Goal: Information Seeking & Learning: Learn about a topic

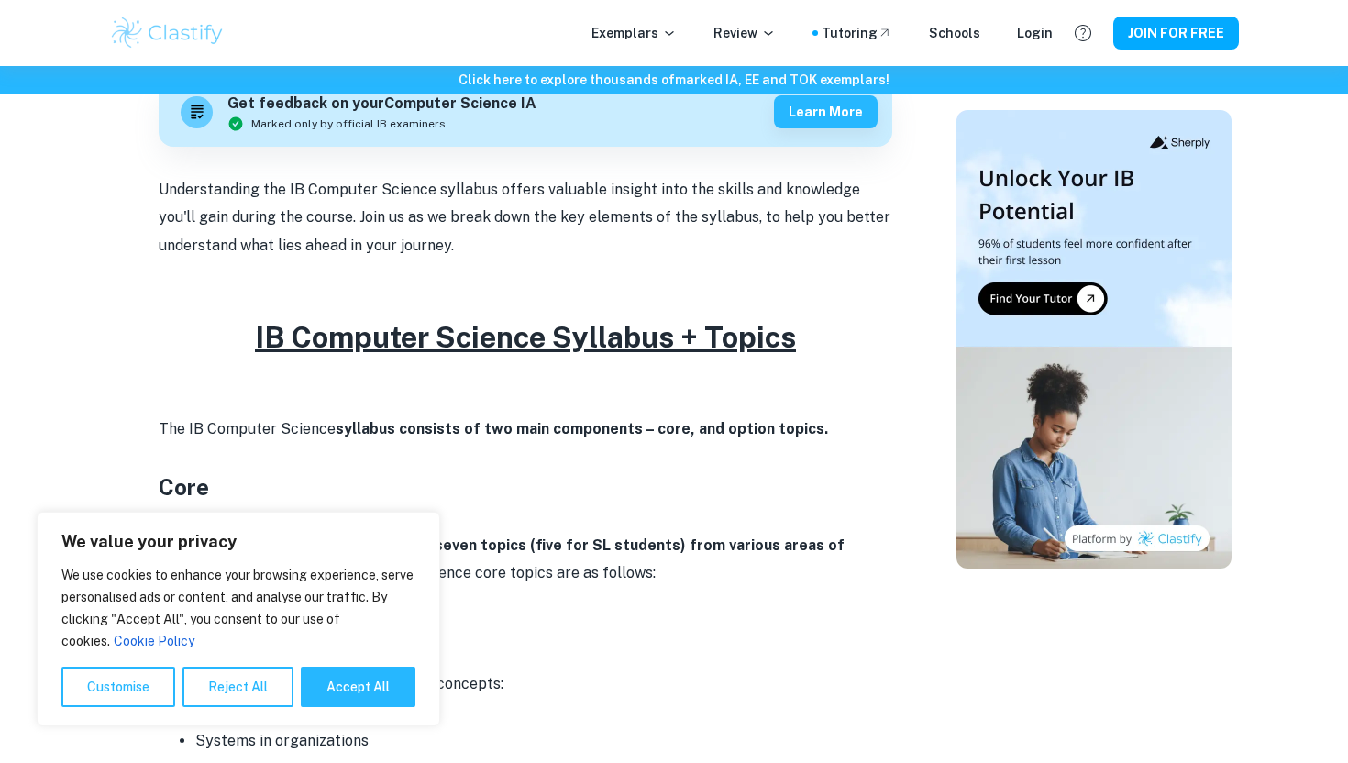
scroll to position [816, 0]
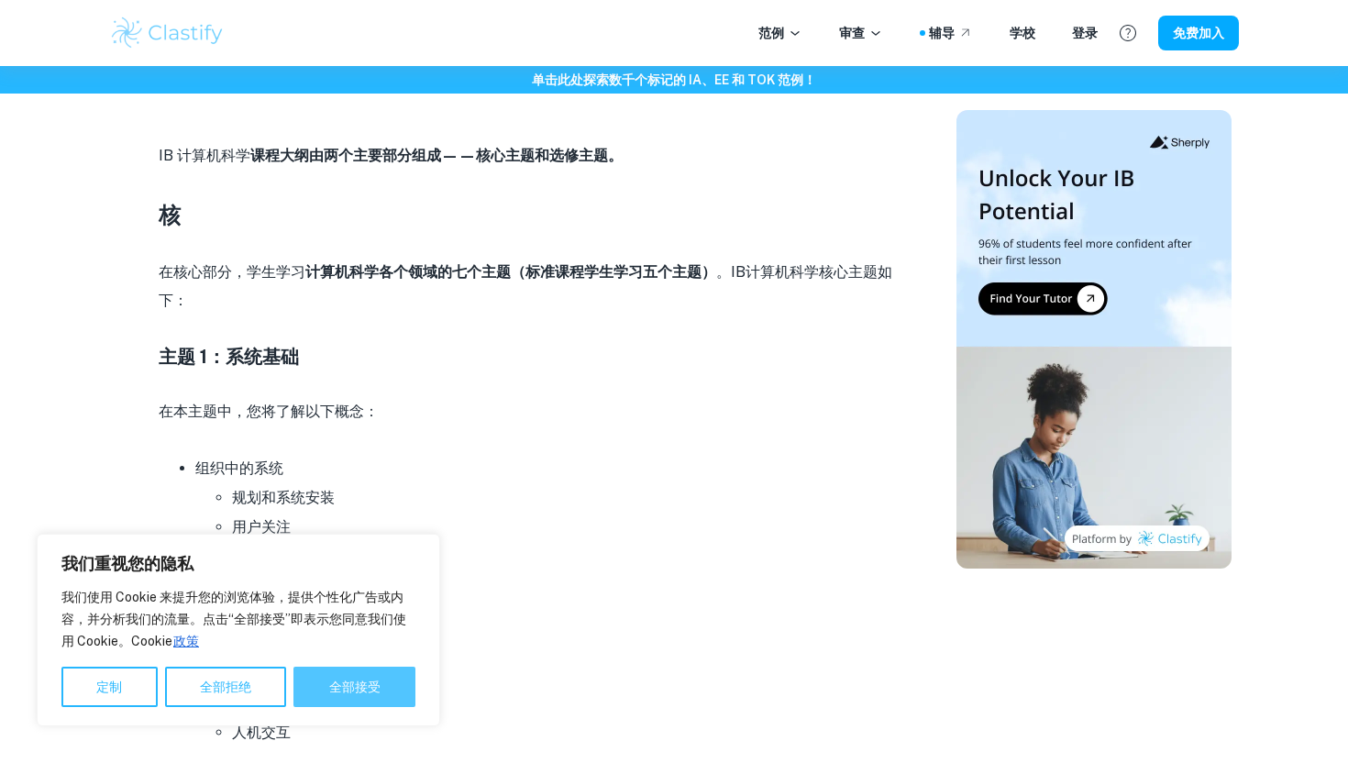
click at [366, 681] on font "全部接受" at bounding box center [354, 687] width 51 height 15
checkbox input "true"
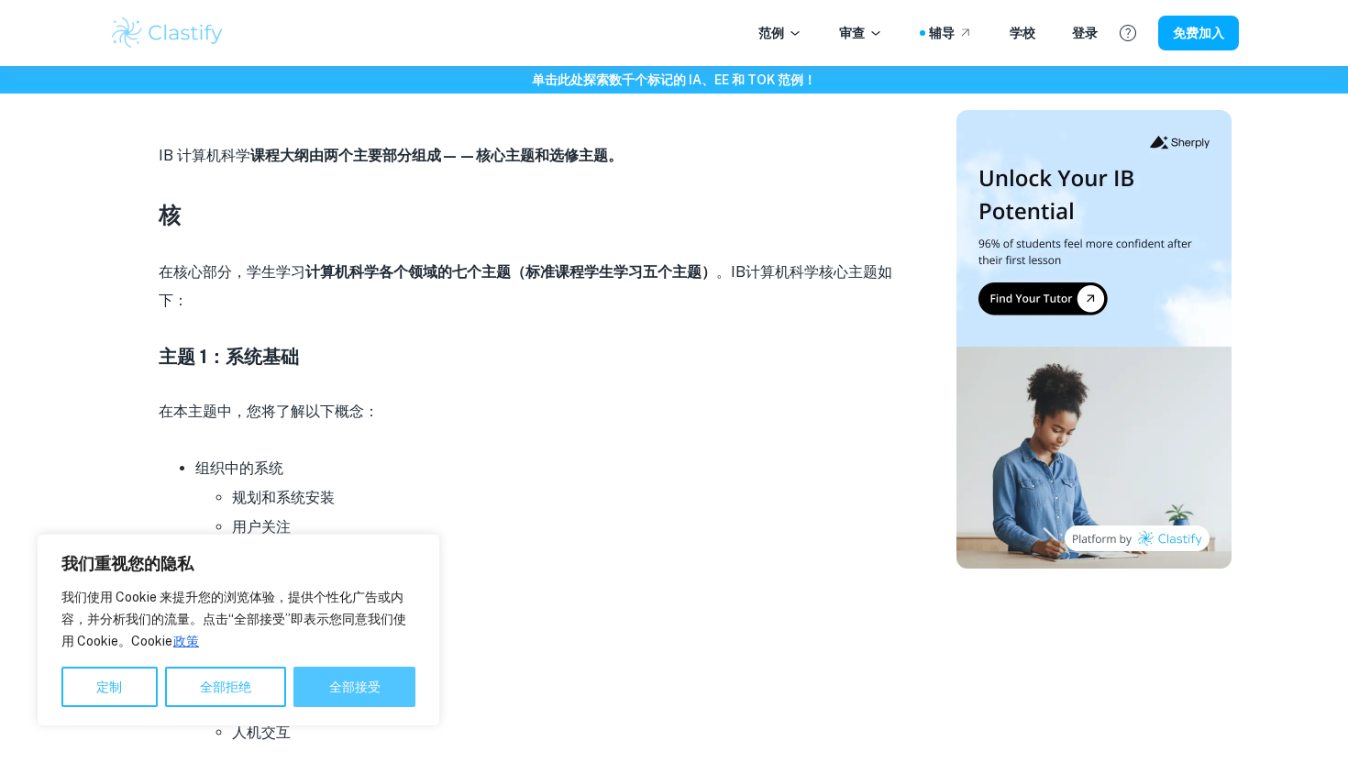
checkbox input "true"
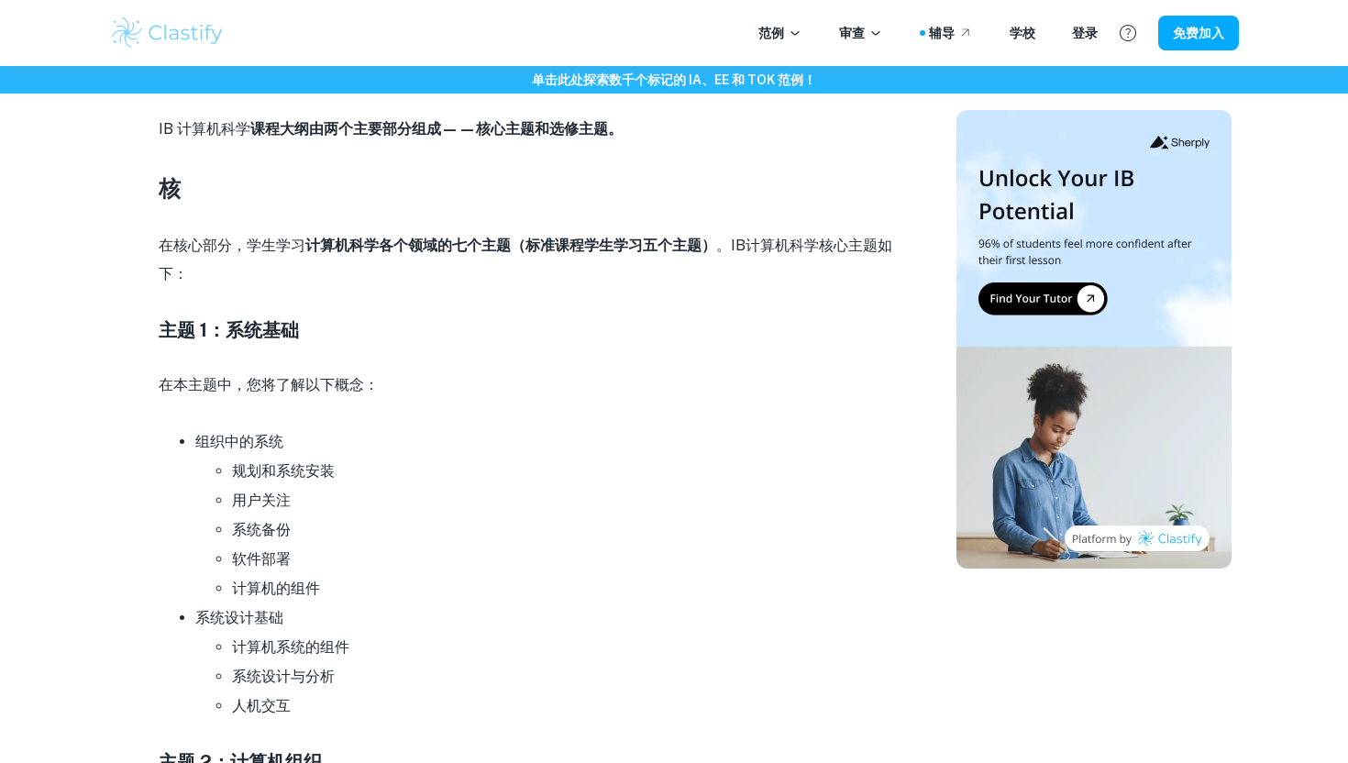
scroll to position [843, 0]
click at [663, 498] on li "用户关注" at bounding box center [562, 499] width 660 height 29
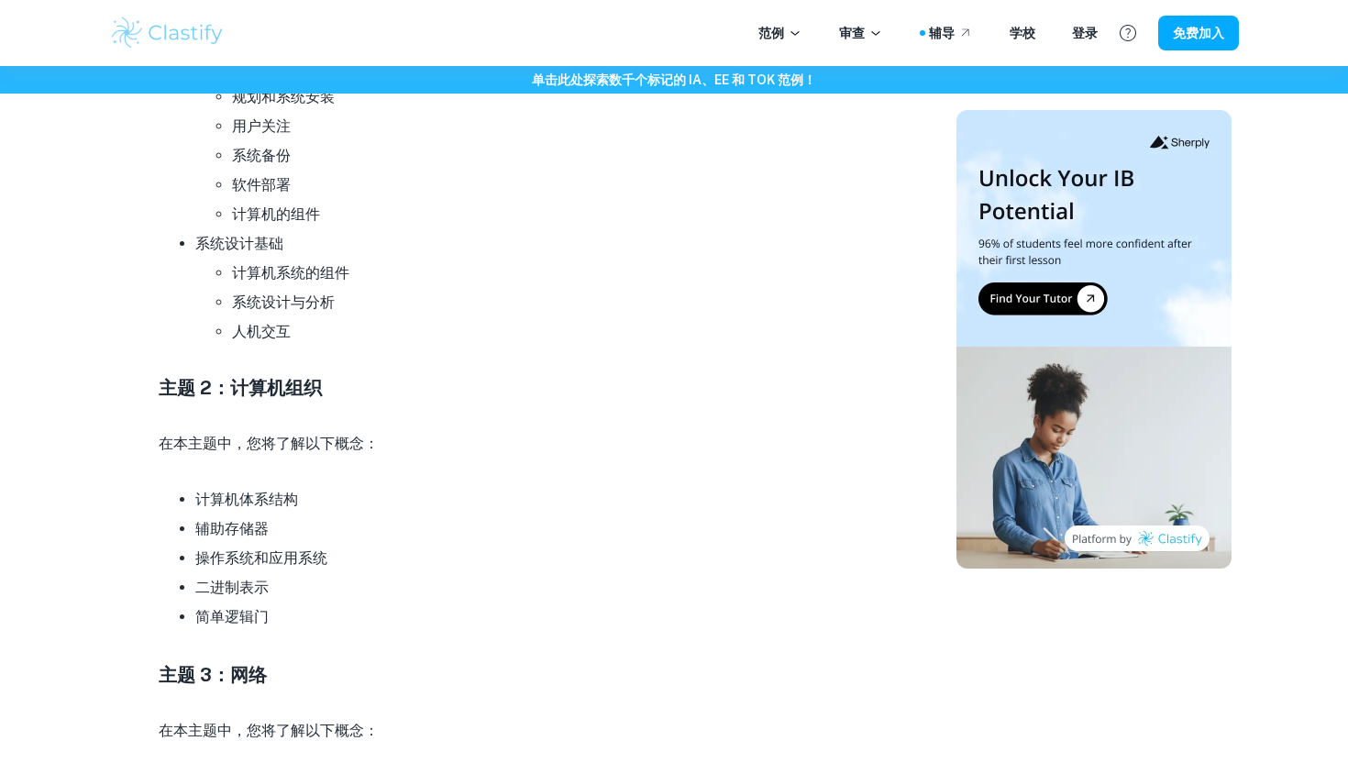
scroll to position [1189, 0]
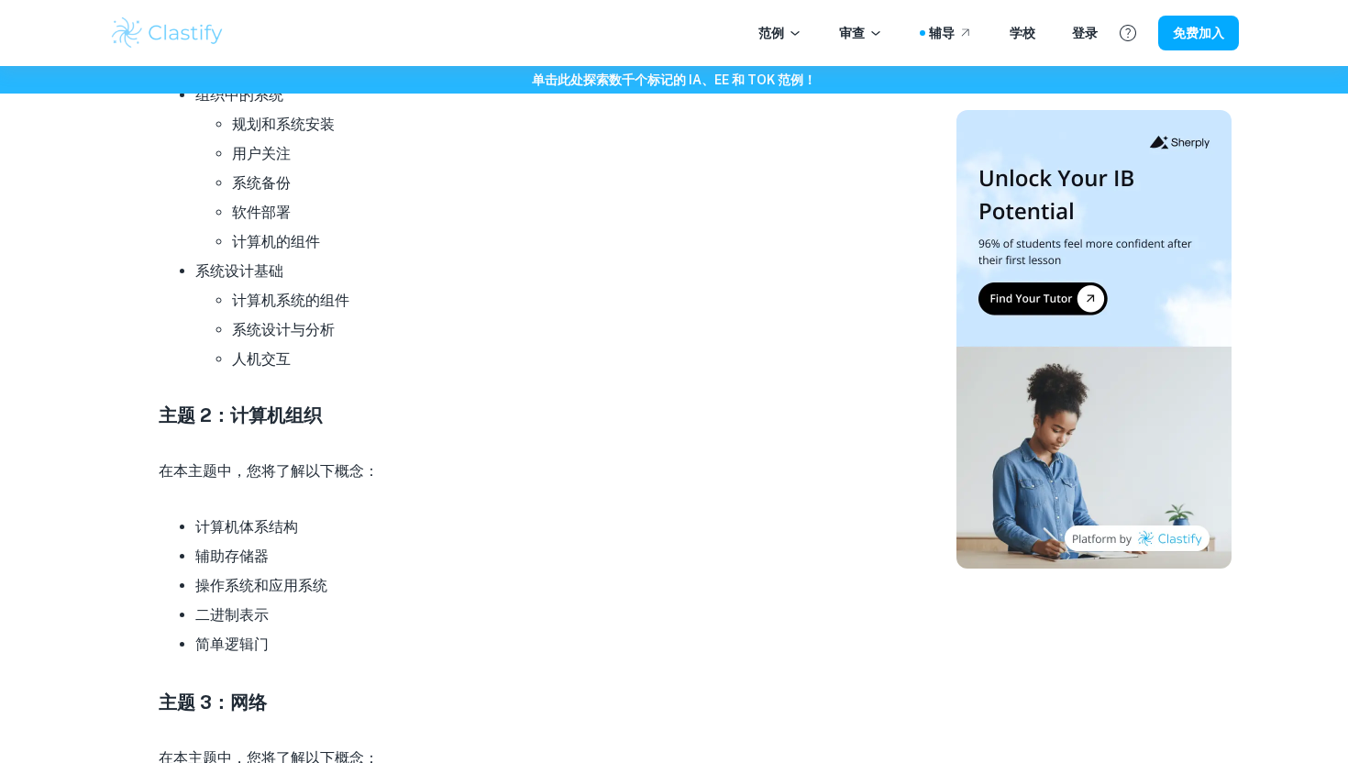
click at [697, 359] on li "人机交互" at bounding box center [562, 359] width 660 height 29
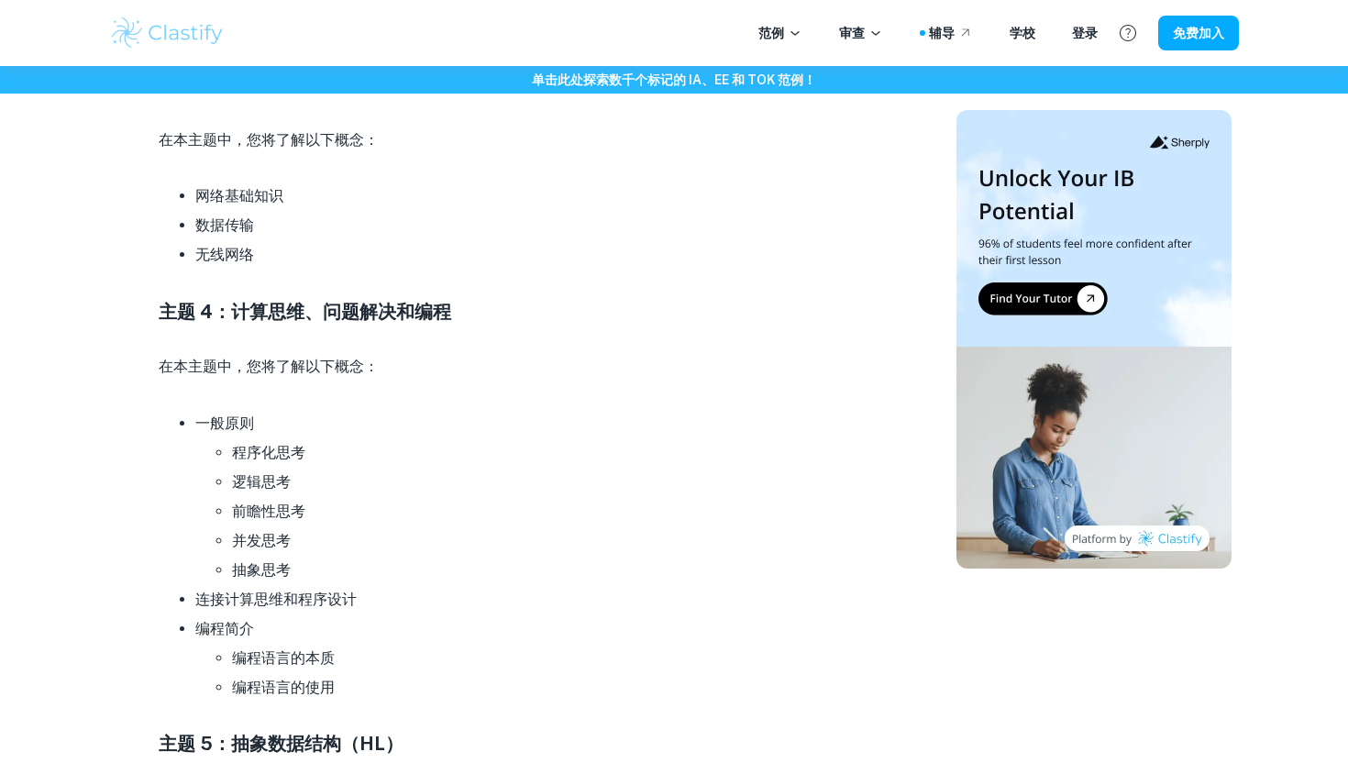
scroll to position [1860, 0]
